Goal: Check status: Check status

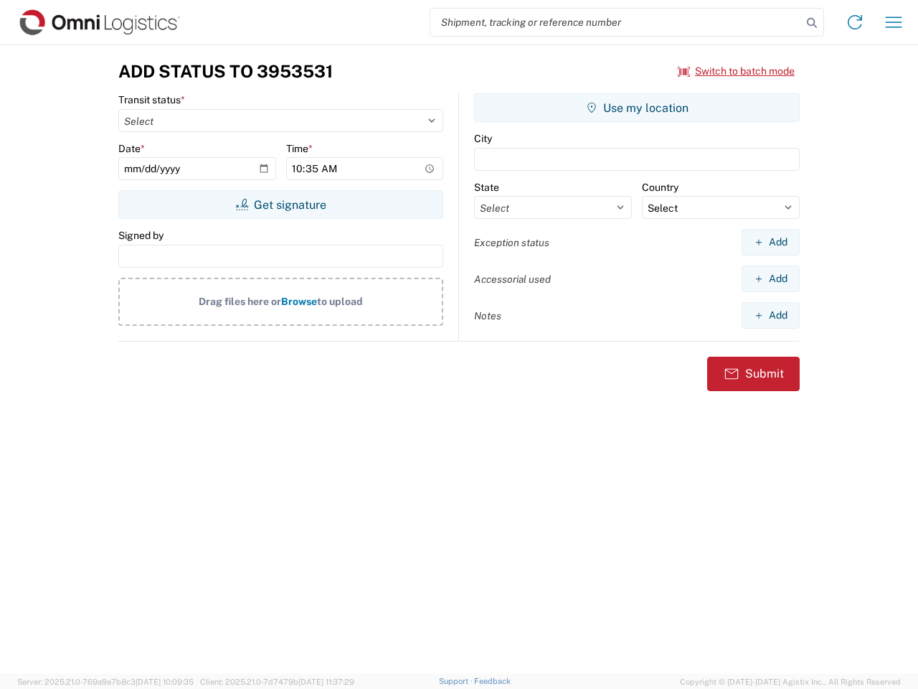
click at [616, 22] on input "search" at bounding box center [616, 22] width 372 height 27
click at [812, 23] on icon at bounding box center [812, 23] width 20 height 20
click at [855, 22] on icon at bounding box center [855, 22] width 23 height 23
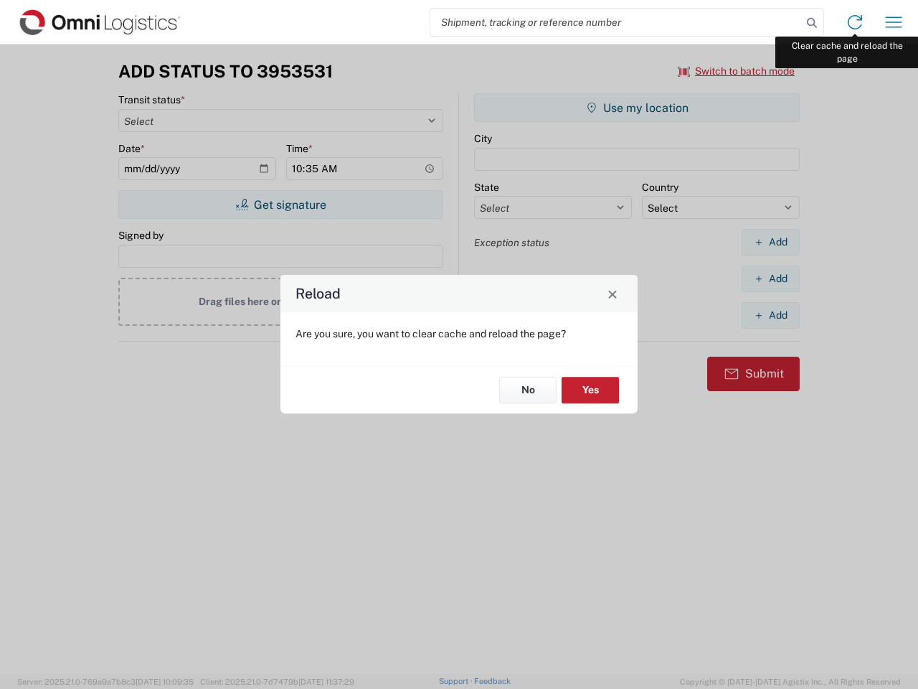
click at [894, 22] on div "Reload Are you sure, you want to clear cache and reload the page? No Yes" at bounding box center [459, 344] width 918 height 689
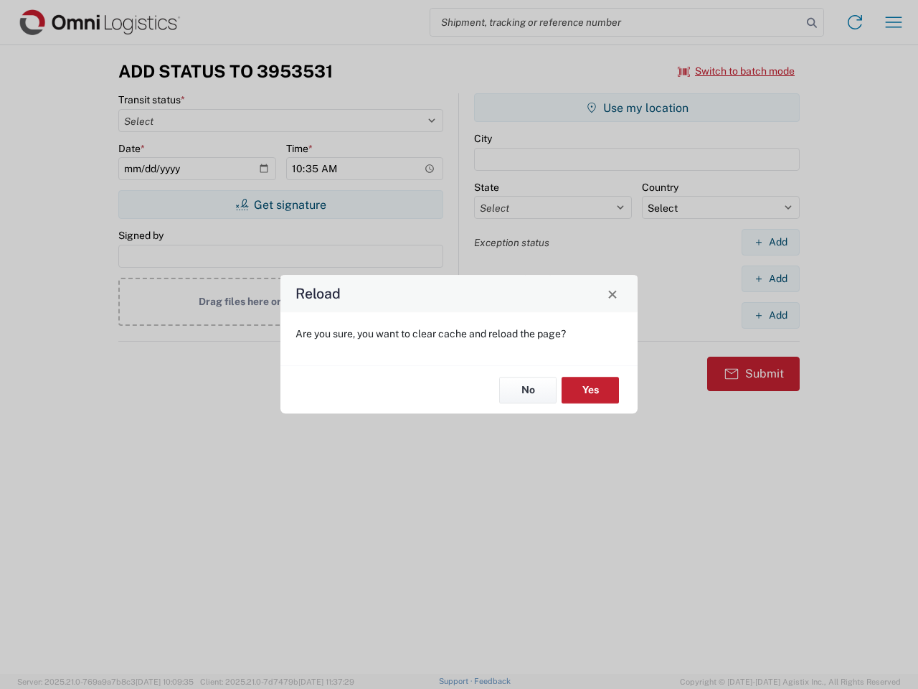
click at [737, 71] on div "Reload Are you sure, you want to clear cache and reload the page? No Yes" at bounding box center [459, 344] width 918 height 689
click at [281, 204] on div "Reload Are you sure, you want to clear cache and reload the page? No Yes" at bounding box center [459, 344] width 918 height 689
click at [637, 108] on div "Reload Are you sure, you want to clear cache and reload the page? No Yes" at bounding box center [459, 344] width 918 height 689
click at [771, 242] on div "Reload Are you sure, you want to clear cache and reload the page? No Yes" at bounding box center [459, 344] width 918 height 689
click at [771, 278] on div "Reload Are you sure, you want to clear cache and reload the page? No Yes" at bounding box center [459, 344] width 918 height 689
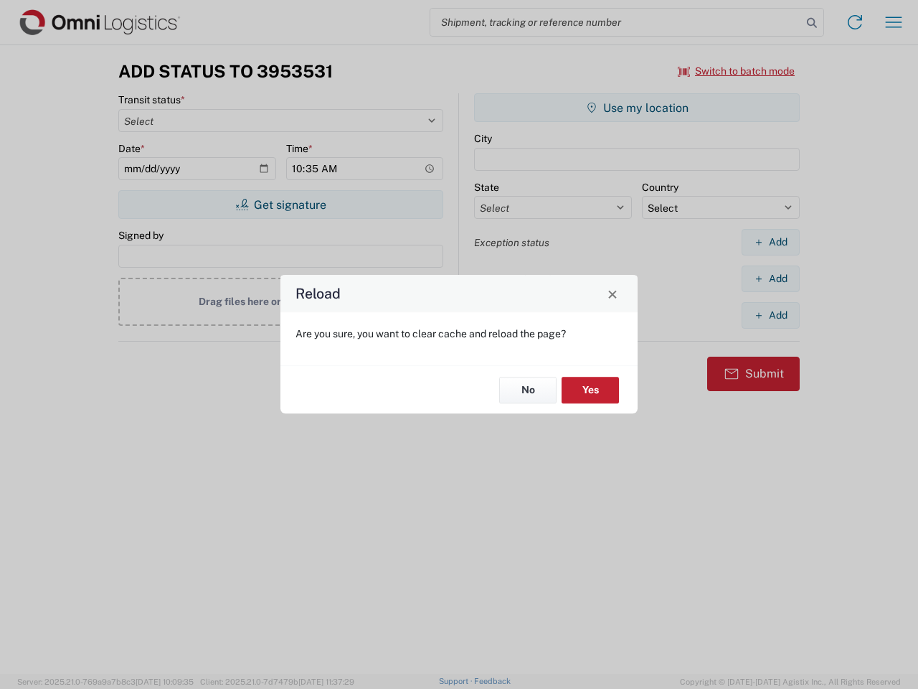
click at [771, 315] on div "Reload Are you sure, you want to clear cache and reload the page? No Yes" at bounding box center [459, 344] width 918 height 689
